Goal: Task Accomplishment & Management: Manage account settings

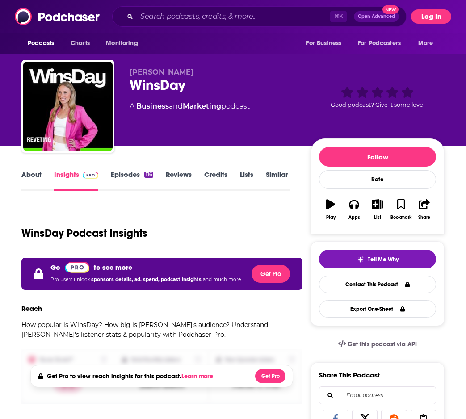
click at [435, 18] on button "Log In" at bounding box center [431, 16] width 40 height 14
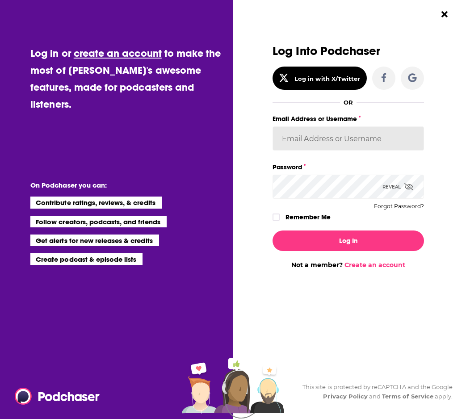
click at [338, 138] on input "Email Address or Username" at bounding box center [347, 138] width 151 height 24
type input "[EMAIL_ADDRESS][DOMAIN_NAME]"
click at [311, 210] on div "Log Into Podchaser Log in with X/Twitter OR Email Address or Username [EMAIL_AD…" at bounding box center [347, 134] width 151 height 179
click at [311, 214] on label "Remember Me" at bounding box center [307, 217] width 45 height 12
click at [279, 221] on input "rememberMe" at bounding box center [275, 221] width 5 height 0
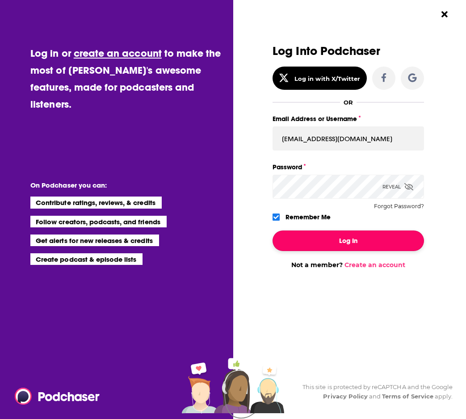
click at [314, 234] on button "Log In" at bounding box center [347, 240] width 151 height 21
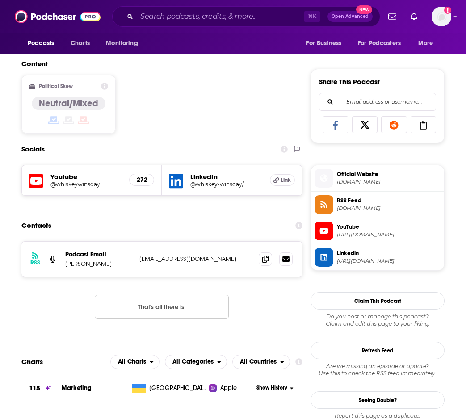
scroll to position [525, 0]
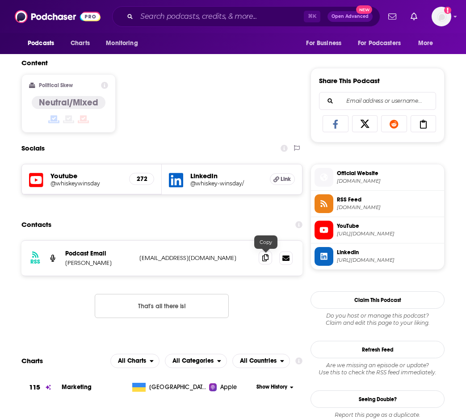
click at [264, 260] on icon at bounding box center [265, 257] width 6 height 7
click at [268, 257] on icon at bounding box center [265, 257] width 6 height 7
